Goal: Information Seeking & Learning: Find specific page/section

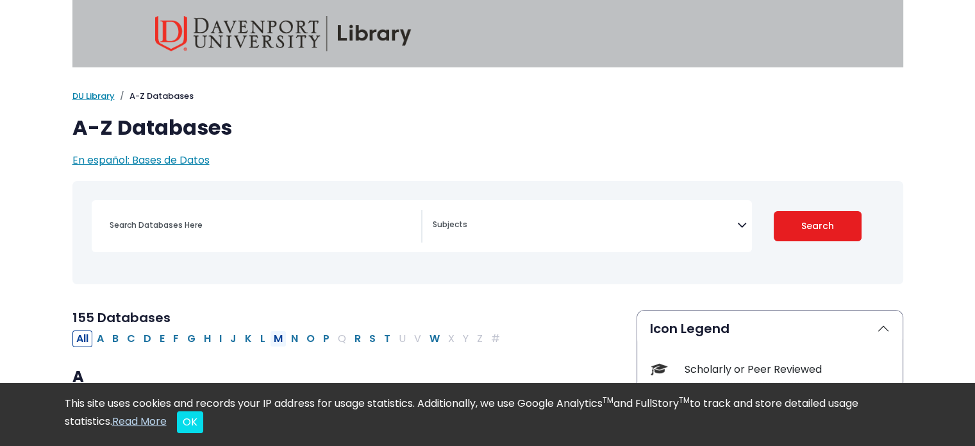
click at [272, 339] on button "M" at bounding box center [278, 338] width 17 height 17
select select "Database Subject Filter"
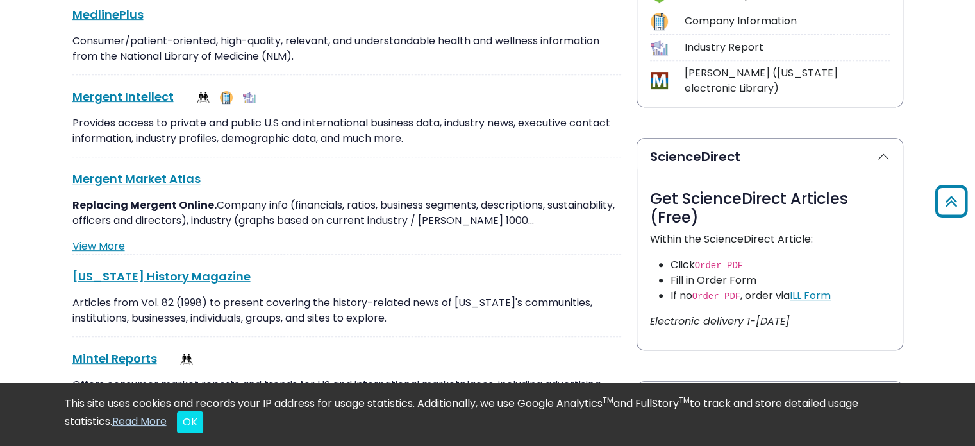
scroll to position [606, 0]
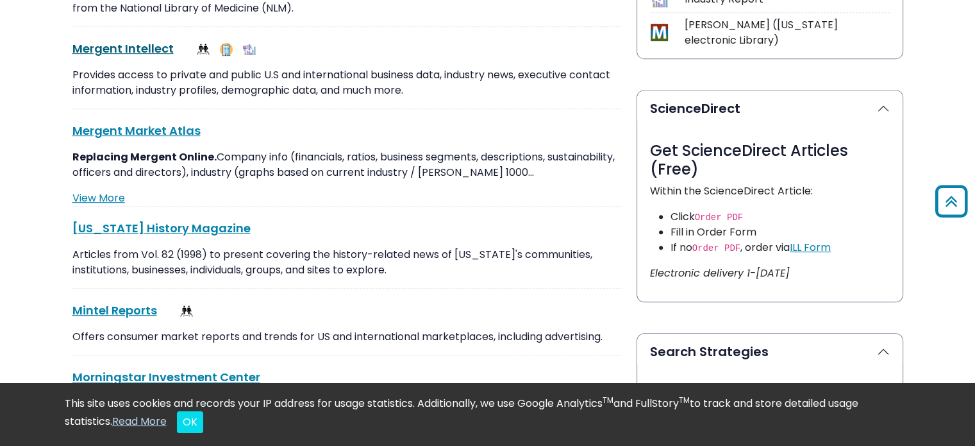
click at [103, 47] on link "Mergent Intellect This link opens in a new window" at bounding box center [122, 48] width 101 height 16
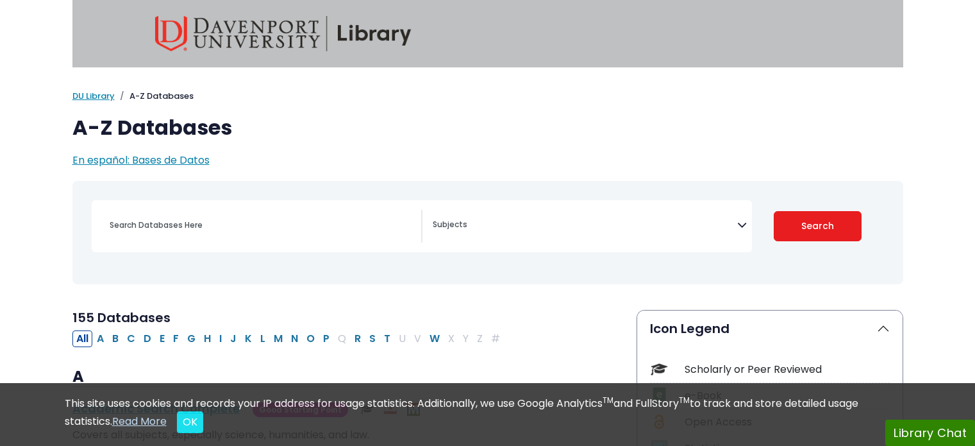
select select "Database Subject Filter"
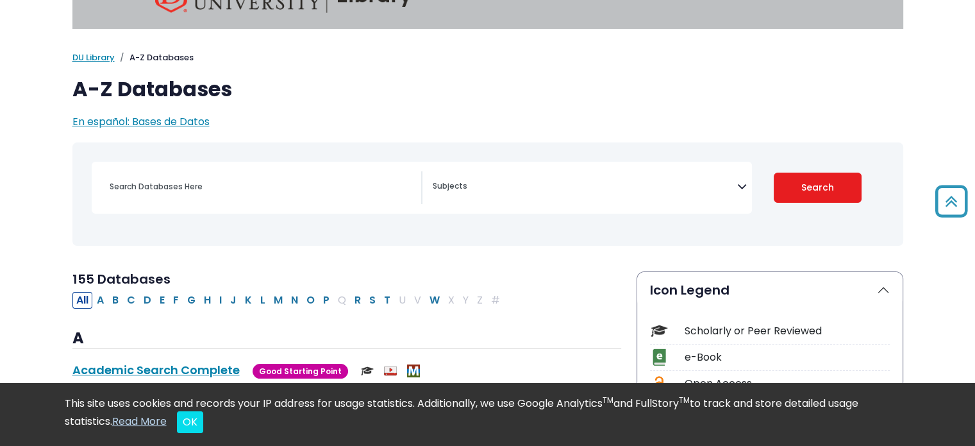
scroll to position [54, 0]
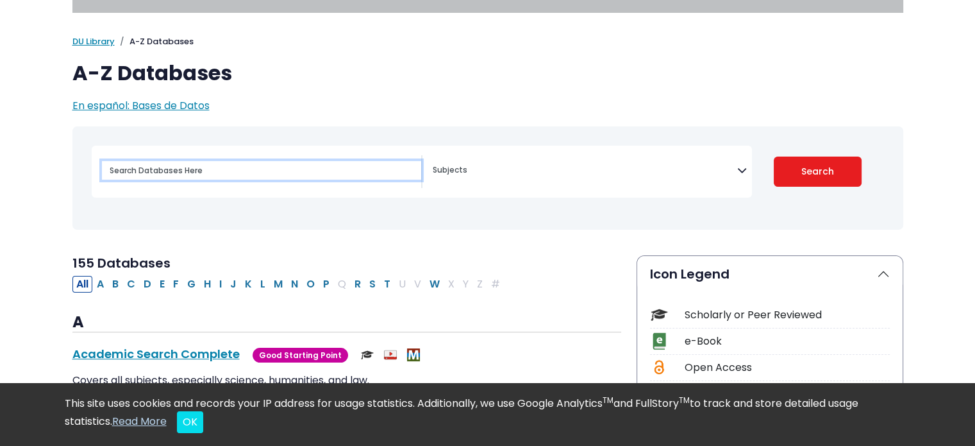
click at [310, 170] on input "Search database by title or keyword" at bounding box center [261, 170] width 319 height 19
click at [310, 170] on input "me" at bounding box center [261, 170] width 319 height 19
type input "mergent"
click at [774, 156] on button "Search" at bounding box center [818, 171] width 88 height 30
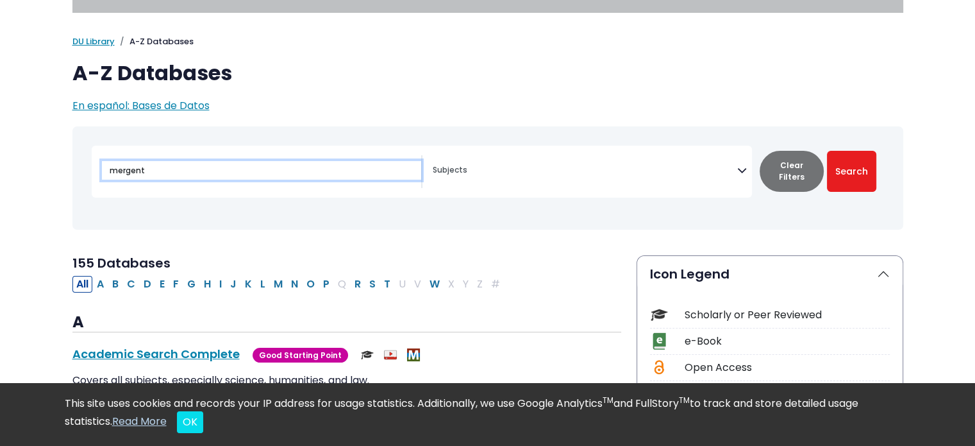
select select "Database Subject Filter"
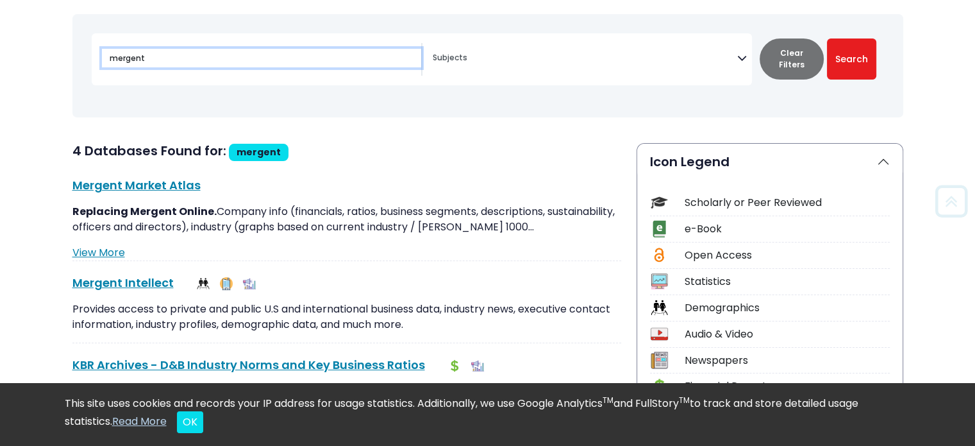
scroll to position [169, 0]
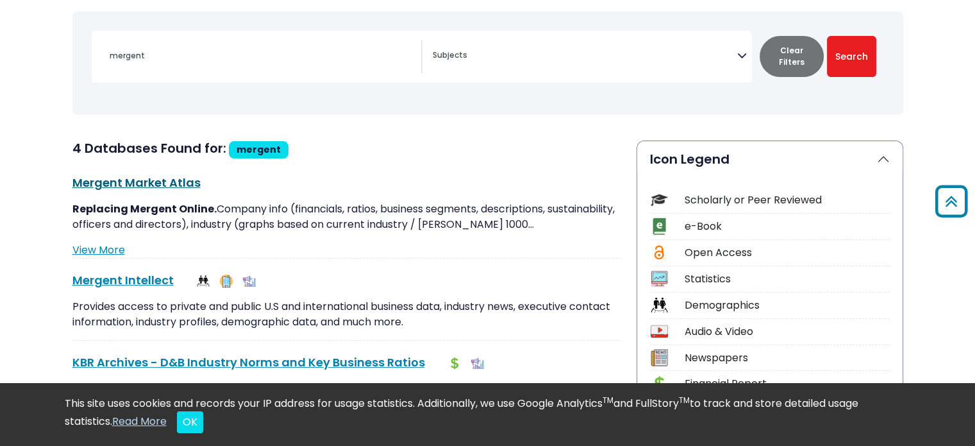
click at [128, 179] on link "Mergent Market Atlas This link opens in a new window" at bounding box center [136, 182] width 128 height 16
click at [150, 181] on link "Mergent Market Atlas This link opens in a new window" at bounding box center [136, 182] width 128 height 16
